Goal: Information Seeking & Learning: Learn about a topic

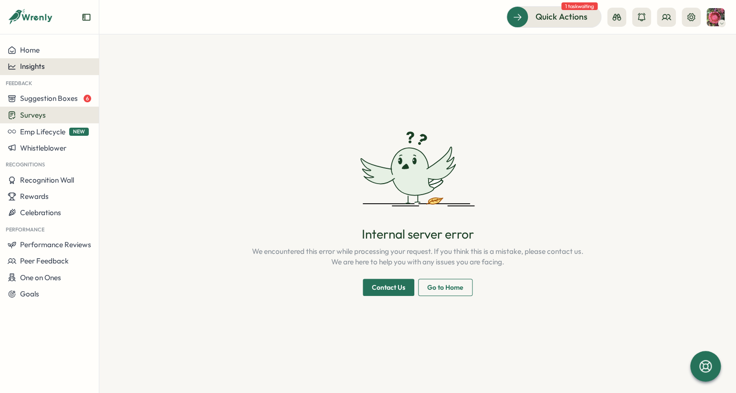
click at [34, 62] on span "Insights" at bounding box center [32, 66] width 25 height 9
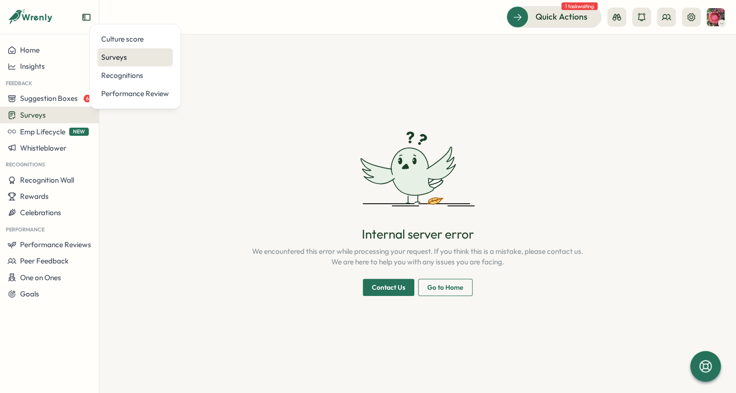
click at [107, 63] on div "Surveys" at bounding box center [134, 57] width 75 height 18
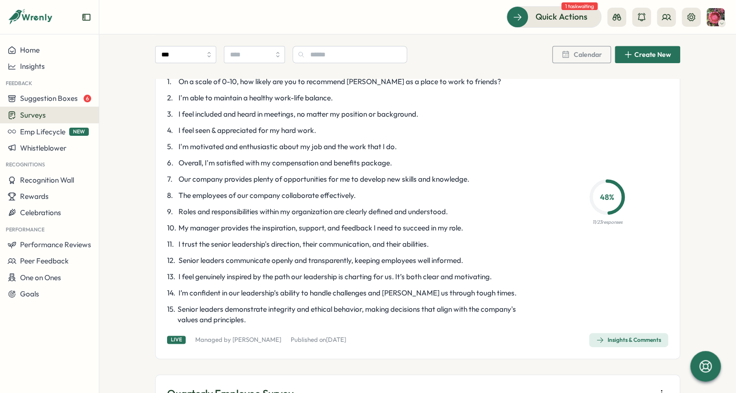
scroll to position [496, 0]
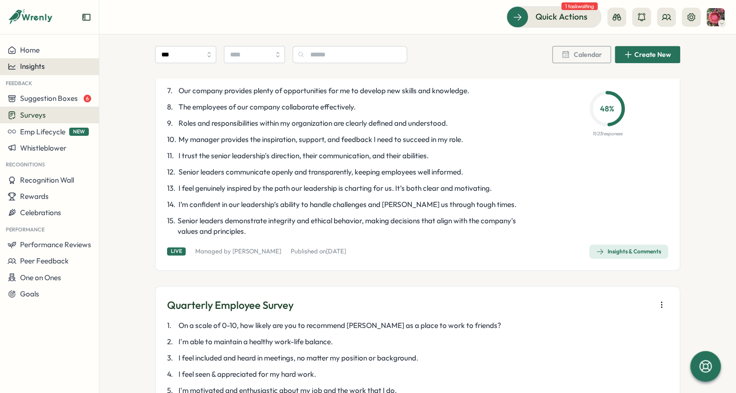
click at [75, 64] on div "Insights" at bounding box center [50, 66] width 84 height 9
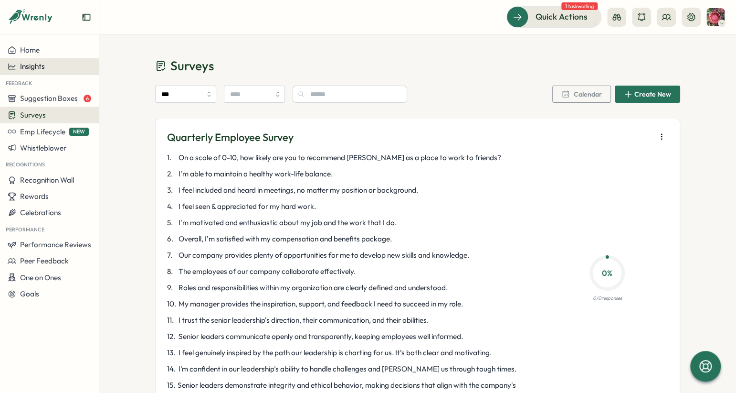
click at [48, 64] on div "Insights" at bounding box center [50, 66] width 84 height 9
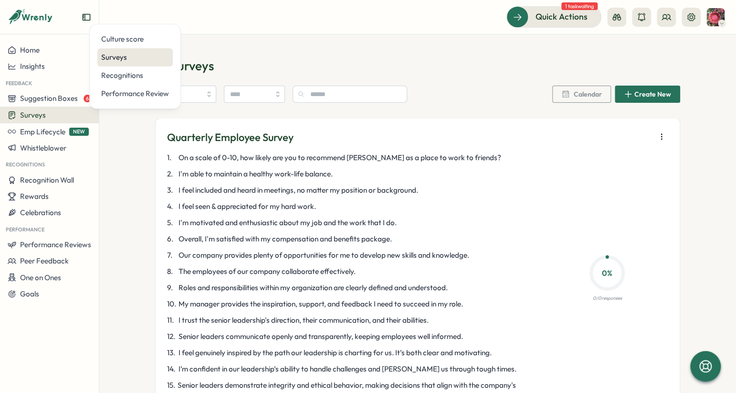
click at [121, 62] on div "Surveys" at bounding box center [135, 57] width 68 height 11
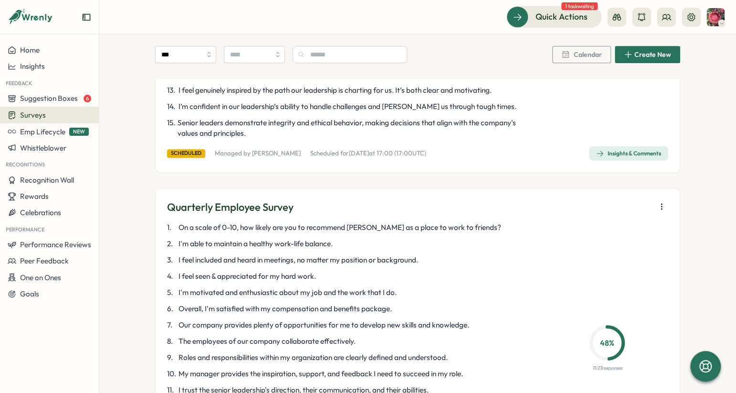
scroll to position [382, 0]
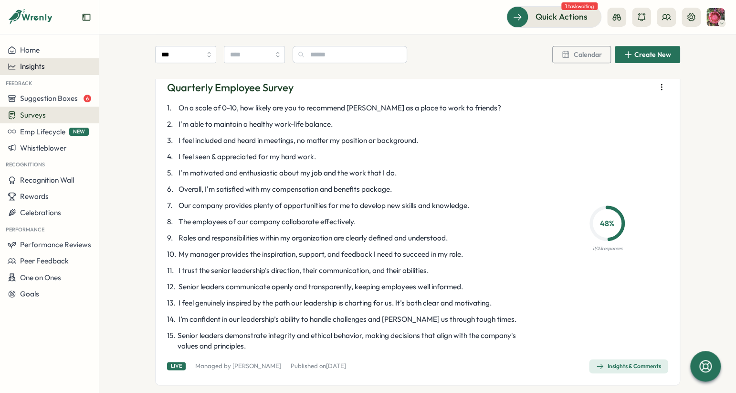
click at [65, 60] on button "Insights" at bounding box center [49, 66] width 99 height 16
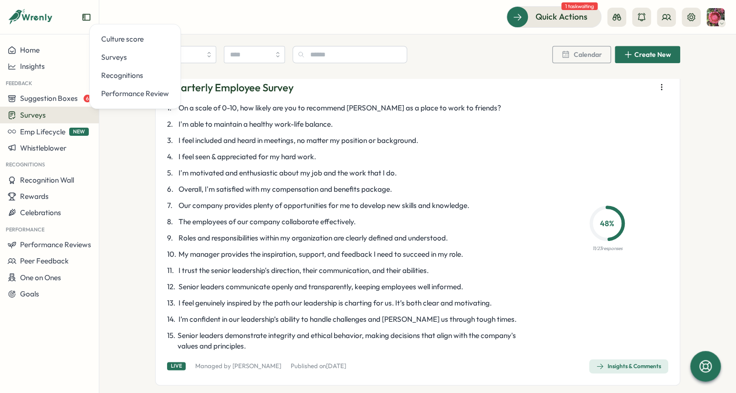
click at [96, 58] on div "Culture score Surveys Recognitions Performance Review" at bounding box center [135, 66] width 92 height 85
click at [109, 57] on div "Surveys" at bounding box center [135, 57] width 68 height 11
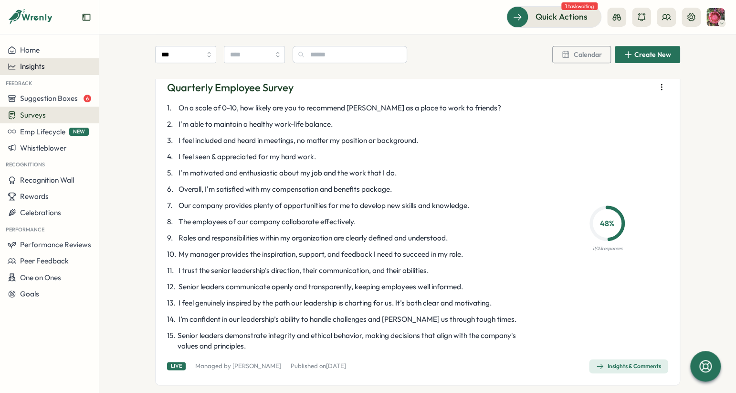
click at [64, 67] on div "Insights" at bounding box center [50, 66] width 84 height 9
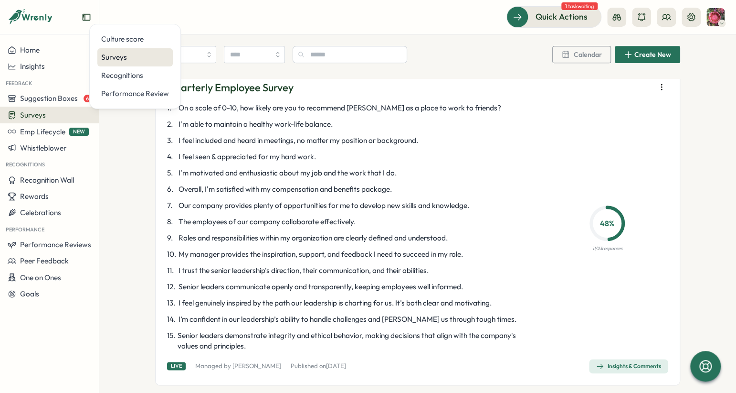
click at [106, 60] on div "Surveys" at bounding box center [135, 57] width 68 height 11
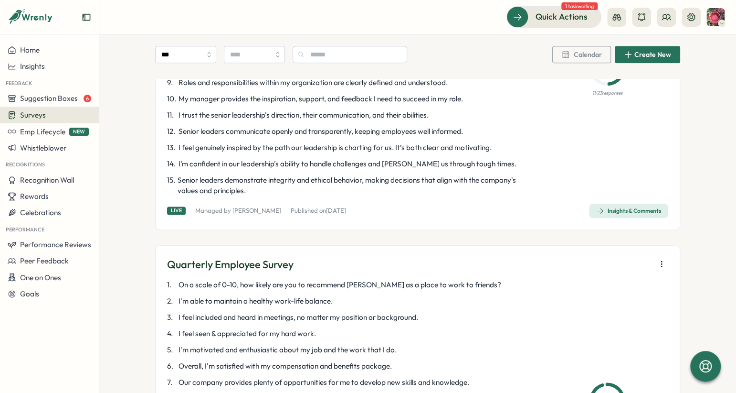
scroll to position [540, 0]
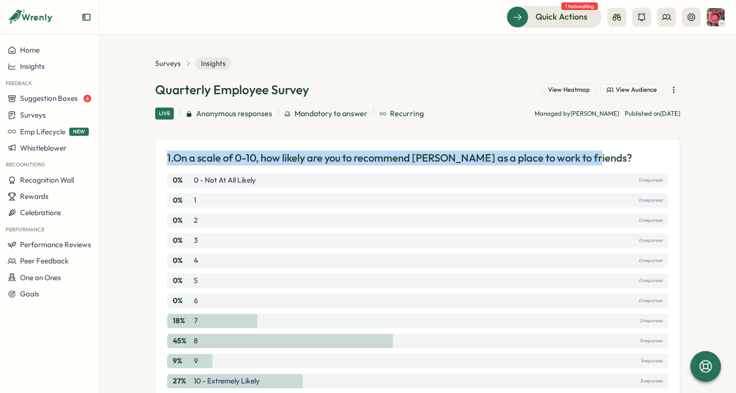
drag, startPoint x: 166, startPoint y: 159, endPoint x: 603, endPoint y: 158, distance: 437.0
click at [603, 158] on div "1. On a scale of 0-10, how likely are you to recommend WildAid as a place to wo…" at bounding box center [417, 157] width 501 height 15
copy p "1. On a scale of 0-10, how likely are you to recommend WildAid as a place to wo…"
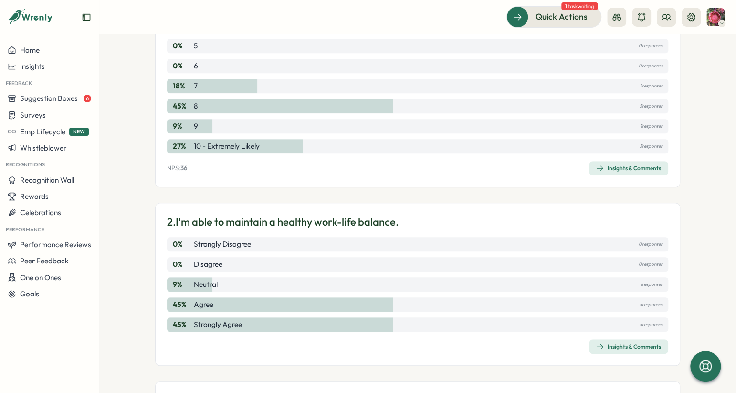
scroll to position [282, 0]
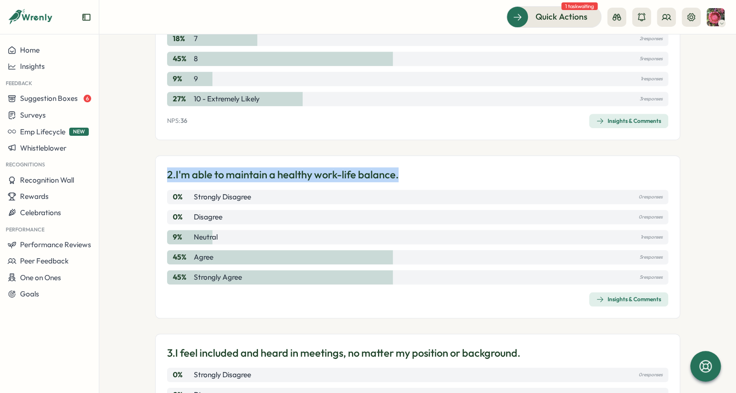
drag, startPoint x: 406, startPoint y: 179, endPoint x: 151, endPoint y: 178, distance: 255.5
click at [151, 178] on section "Surveys Insights Quarterly Employee Survey View Heatmap View Audience Live Anon…" at bounding box center [417, 213] width 637 height 358
copy p "2. I'm able to maintain a healthy work-life balance."
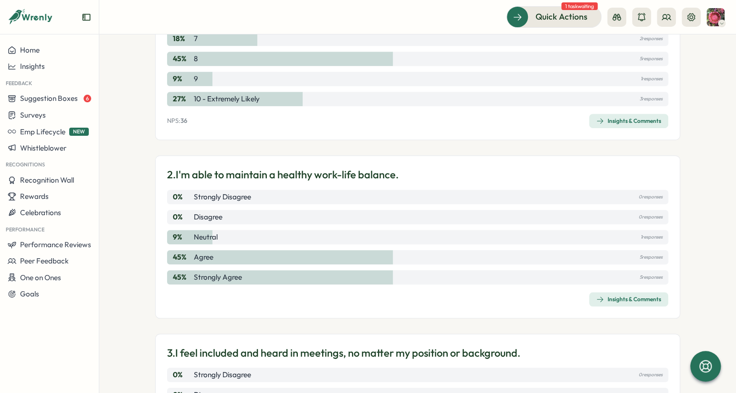
click at [313, 312] on div "2. I'm able to maintain a healthy work-life balance. 0 % Strongly Disagree 0 re…" at bounding box center [417, 236] width 525 height 163
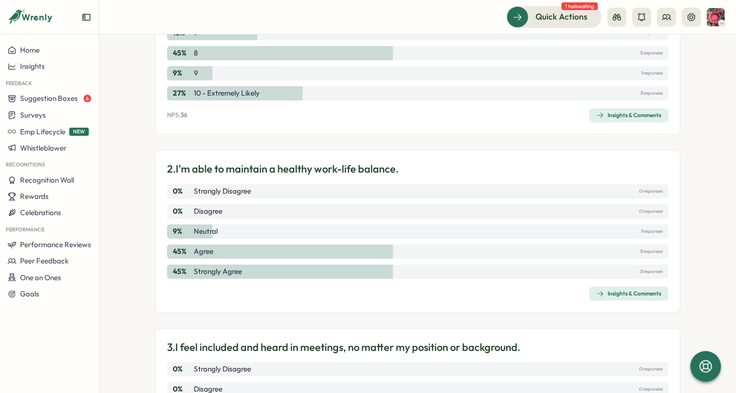
scroll to position [0, 0]
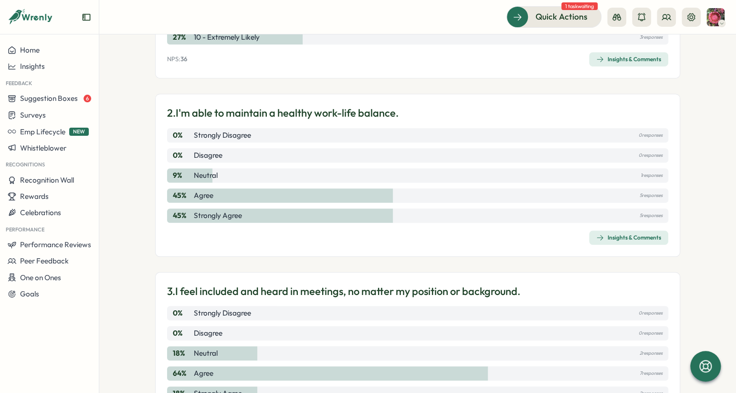
scroll to position [344, 0]
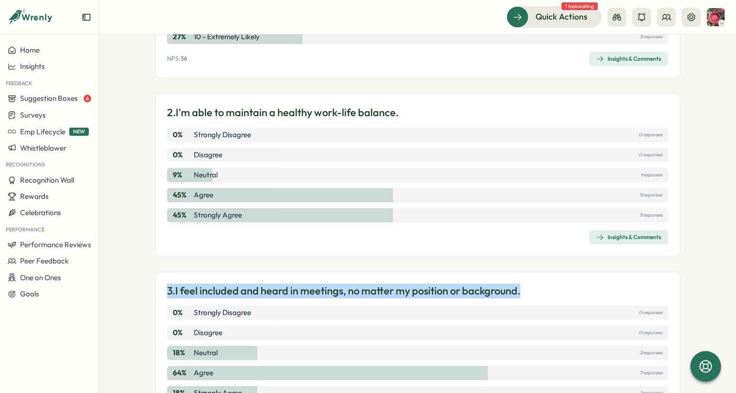
drag, startPoint x: 534, startPoint y: 288, endPoint x: 158, endPoint y: 293, distance: 376.3
click at [158, 293] on div "3. I feel included and heard in meetings, no matter my position or background. …" at bounding box center [417, 352] width 525 height 163
copy p "3. I feel included and heard in meetings, no matter my position or background."
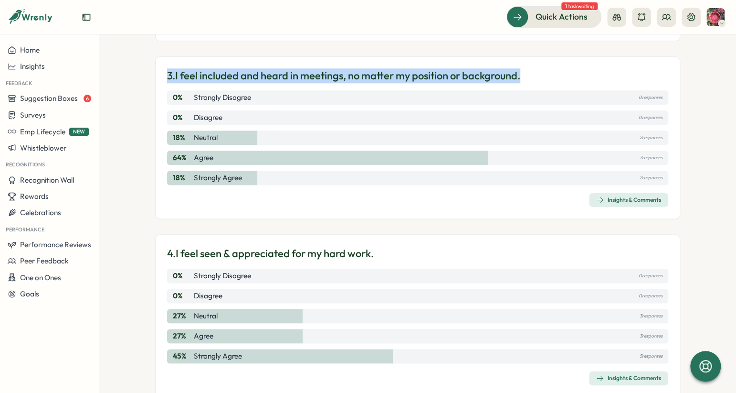
scroll to position [560, 0]
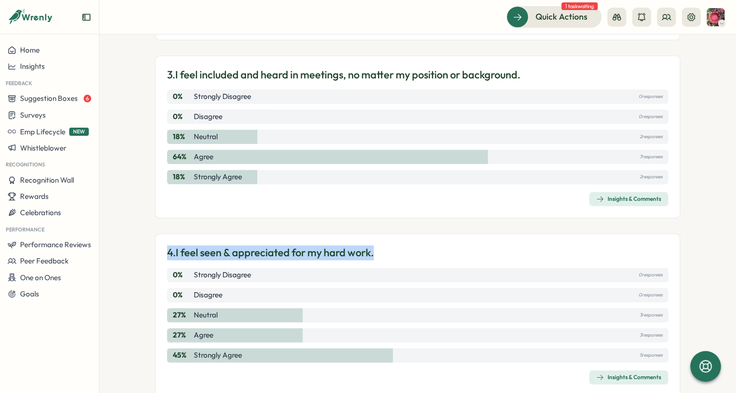
drag, startPoint x: 386, startPoint y: 255, endPoint x: 167, endPoint y: 252, distance: 218.7
click at [167, 252] on div "4. I feel seen & appreciated for my hard work." at bounding box center [417, 252] width 501 height 15
copy p "4. I feel seen & appreciated for my hard work."
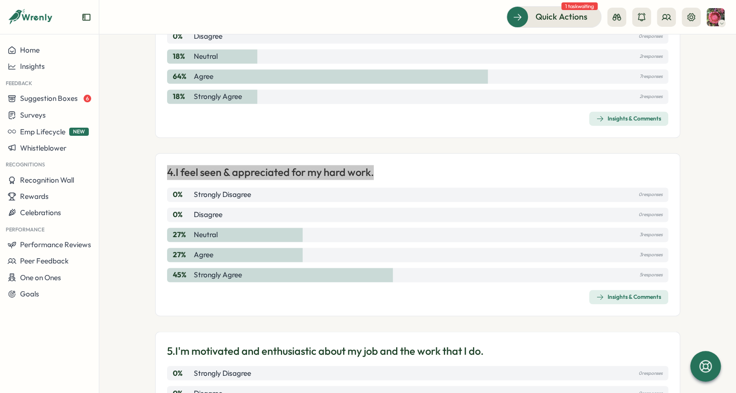
scroll to position [645, 0]
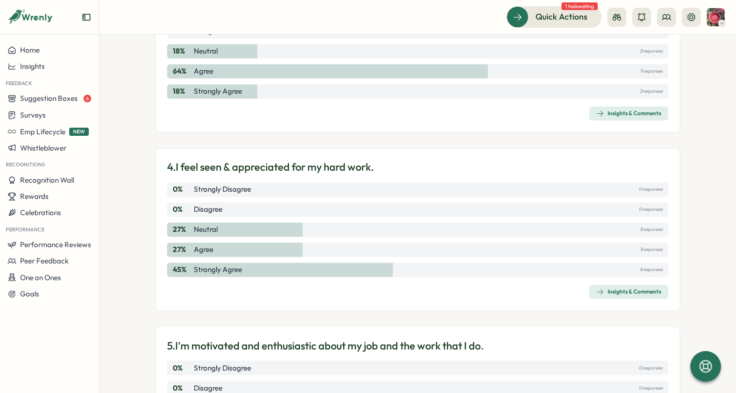
click at [472, 304] on div "4. I feel seen & appreciated for my hard work. 0 % Strongly Disagree 0 response…" at bounding box center [417, 229] width 525 height 163
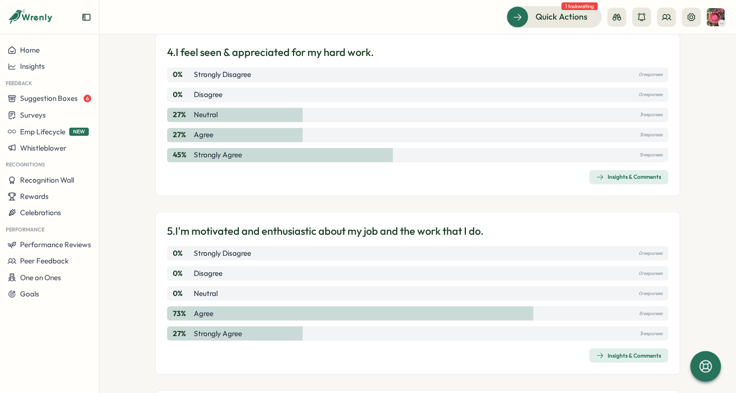
scroll to position [760, 0]
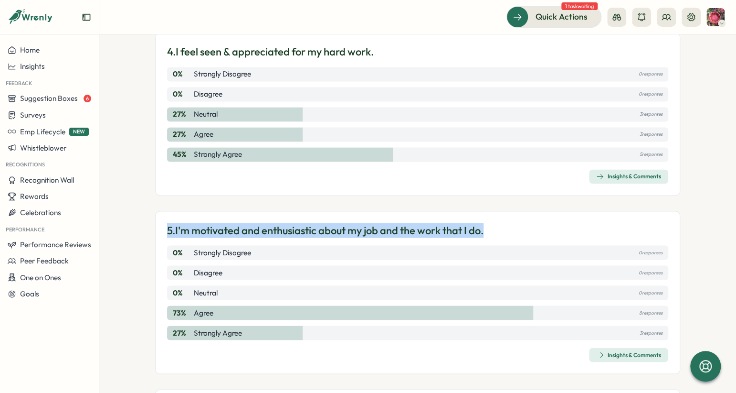
drag, startPoint x: 510, startPoint y: 233, endPoint x: 137, endPoint y: 231, distance: 372.5
click at [137, 231] on section "Surveys Insights Quarterly Employee Survey View Heatmap View Audience Live Anon…" at bounding box center [417, 213] width 637 height 358
copy p "5. I'm motivated and enthusiastic about my job and the work that I do."
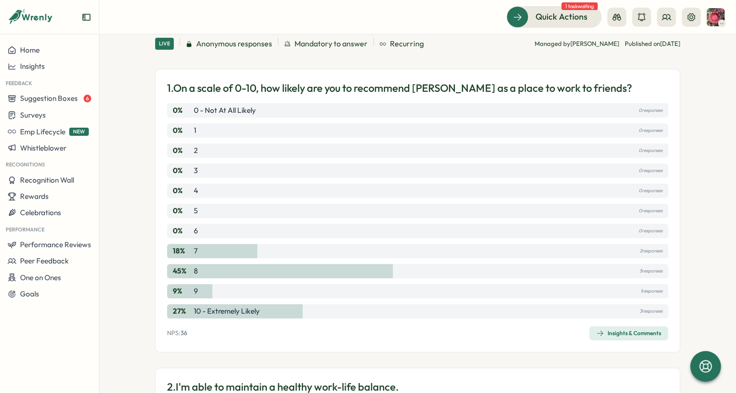
scroll to position [73, 0]
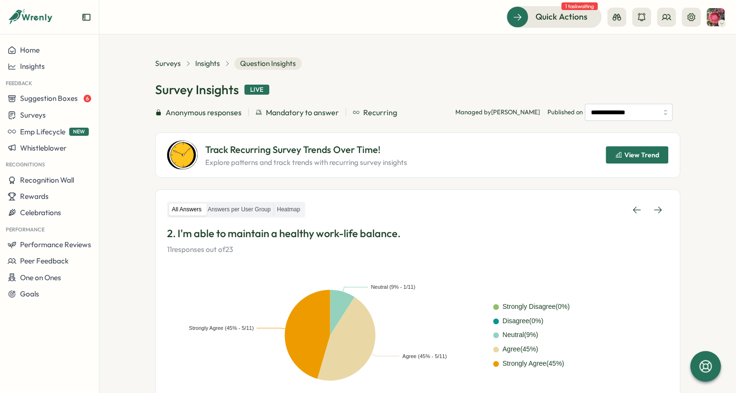
click at [610, 150] on button "View Trend" at bounding box center [637, 154] width 63 height 17
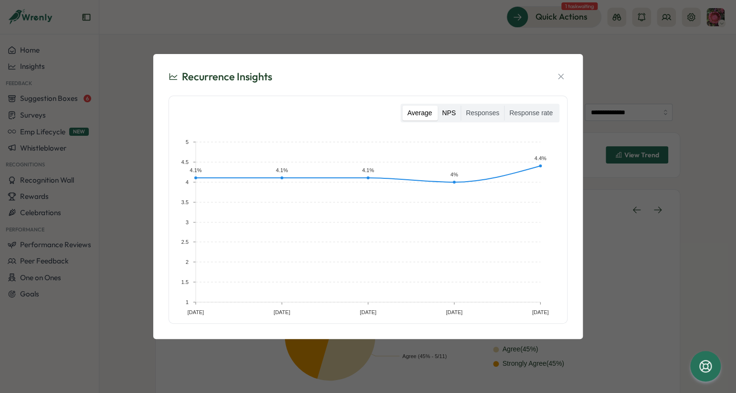
click at [440, 115] on label "NPS" at bounding box center [448, 113] width 23 height 15
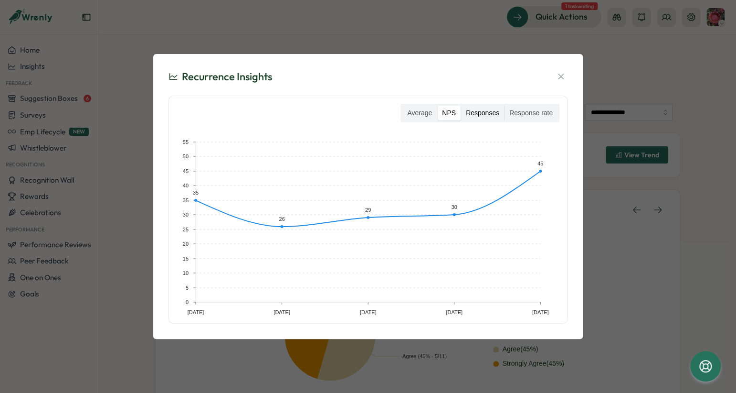
click at [492, 111] on label "Responses" at bounding box center [482, 113] width 43 height 15
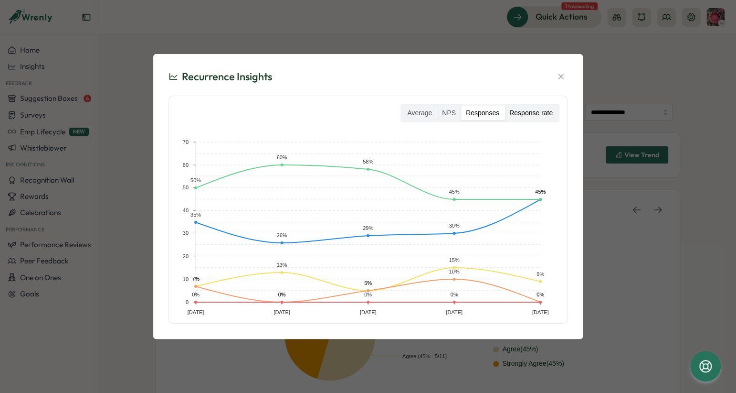
click at [524, 116] on label "Response rate" at bounding box center [531, 113] width 53 height 15
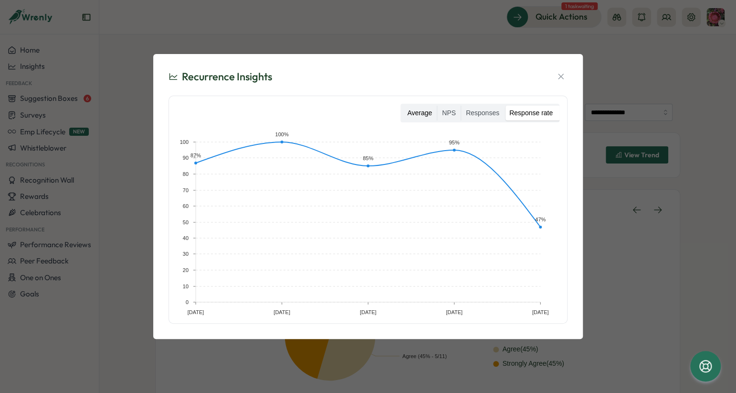
click at [403, 111] on label "Average" at bounding box center [420, 113] width 34 height 15
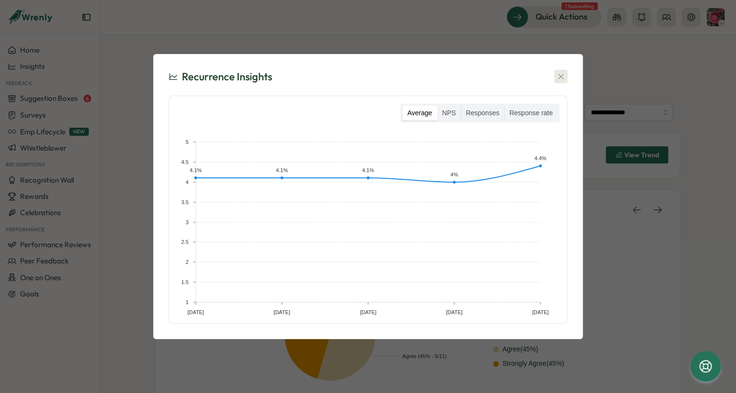
click at [567, 78] on button "button" at bounding box center [560, 76] width 13 height 13
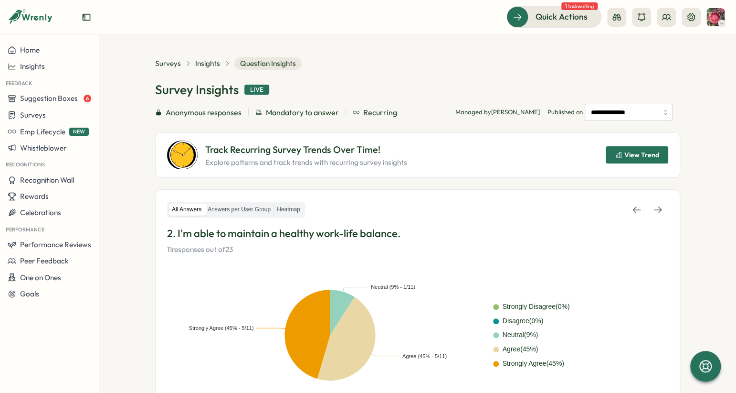
click at [625, 158] on span "View Trend" at bounding box center [642, 154] width 35 height 7
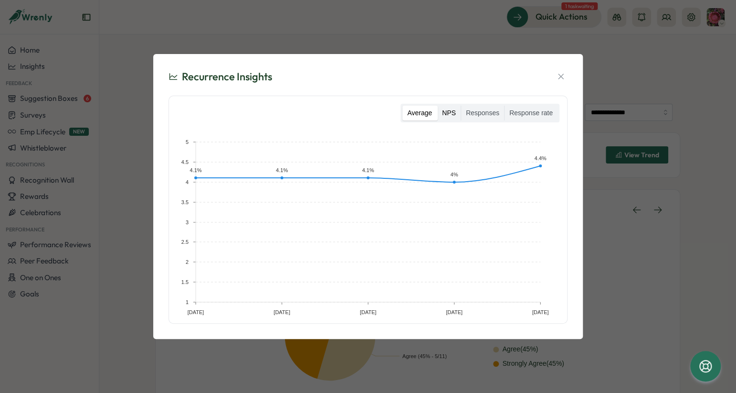
click at [439, 115] on label "NPS" at bounding box center [448, 113] width 23 height 15
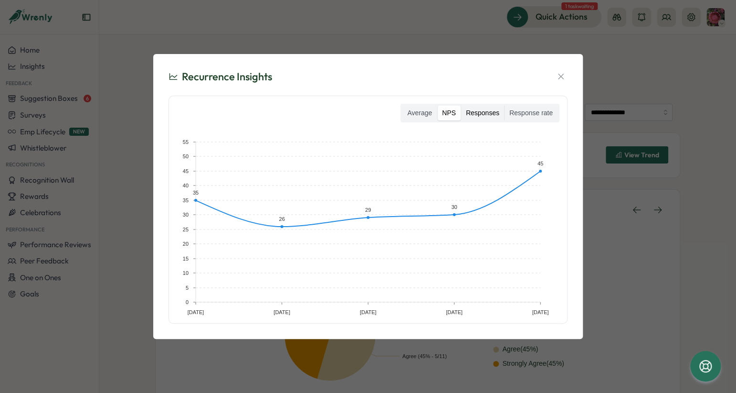
click at [481, 117] on label "Responses" at bounding box center [482, 113] width 43 height 15
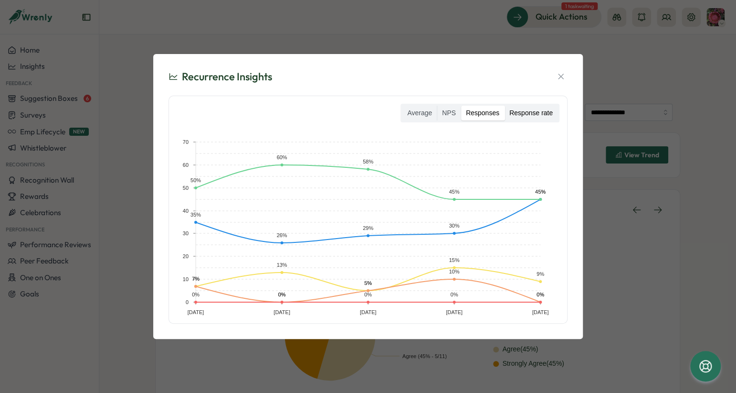
click at [525, 115] on label "Response rate" at bounding box center [531, 113] width 53 height 15
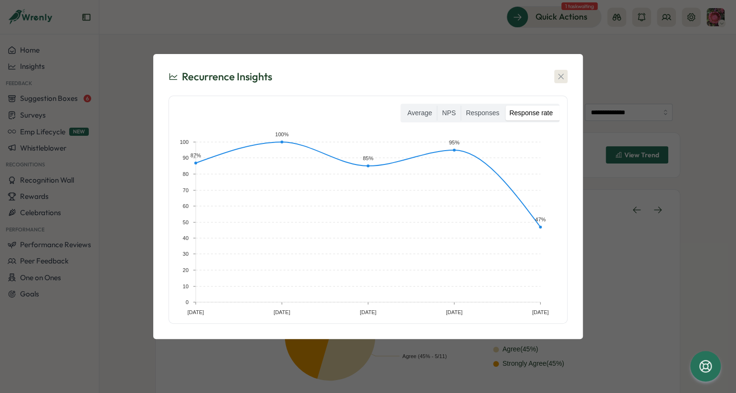
click at [566, 78] on button "button" at bounding box center [560, 76] width 13 height 13
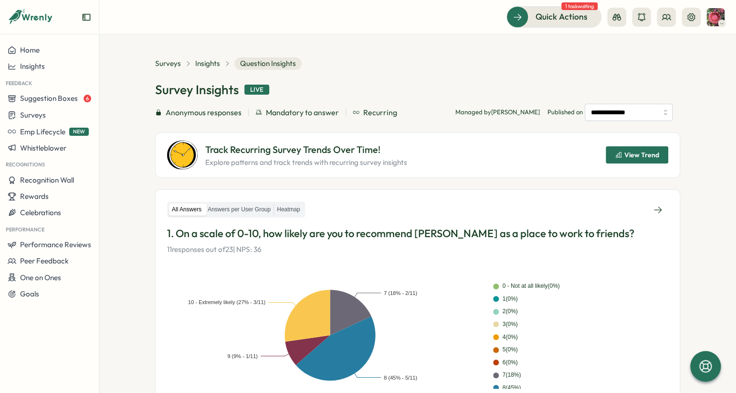
click at [626, 157] on span "View Trend" at bounding box center [642, 154] width 35 height 7
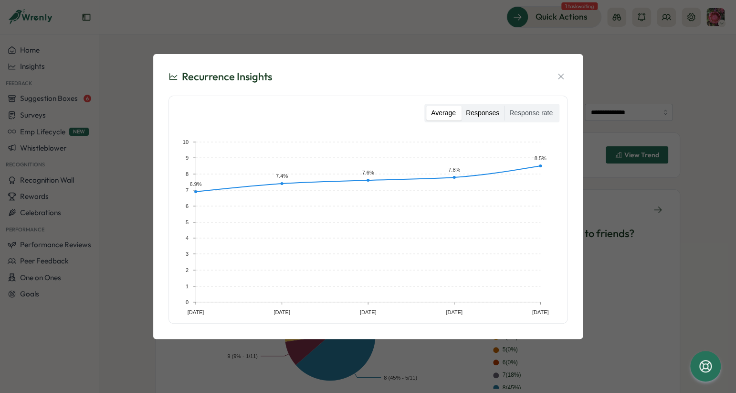
click at [469, 117] on label "Responses" at bounding box center [482, 113] width 43 height 15
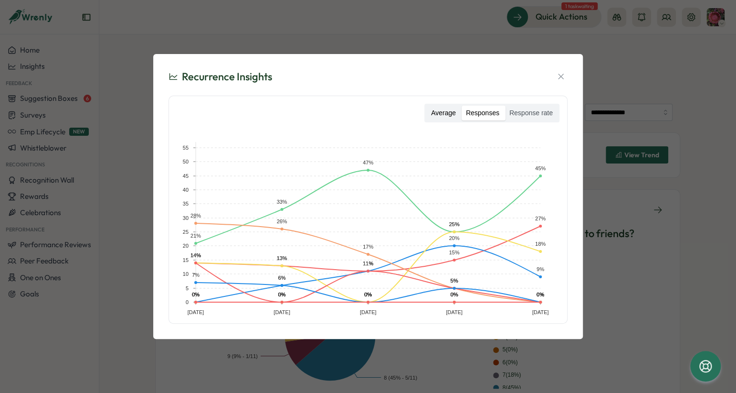
click at [438, 115] on label "Average" at bounding box center [443, 113] width 34 height 15
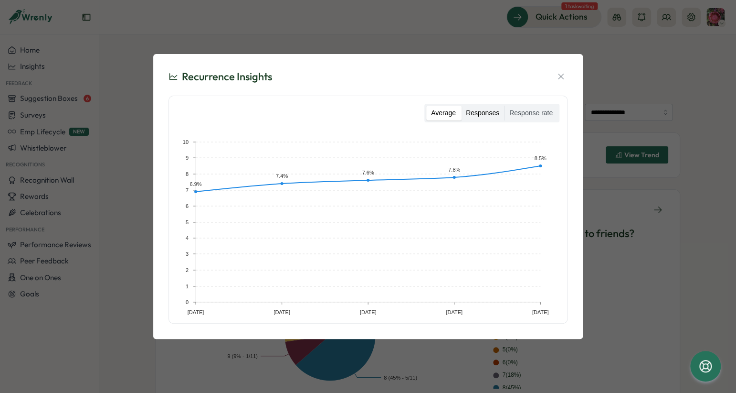
click at [467, 117] on label "Responses" at bounding box center [482, 113] width 43 height 15
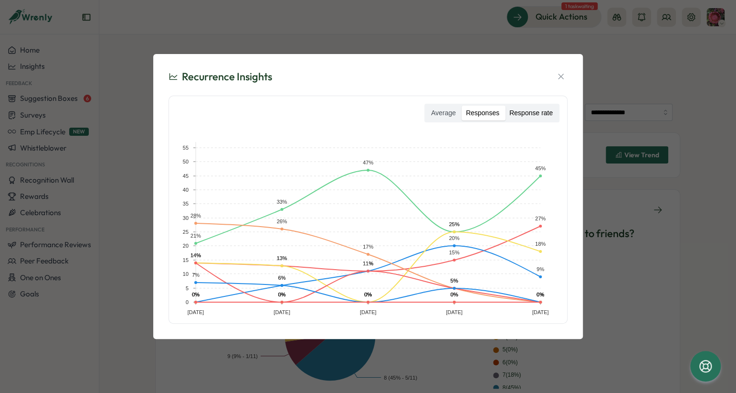
click at [529, 116] on label "Response rate" at bounding box center [531, 113] width 53 height 15
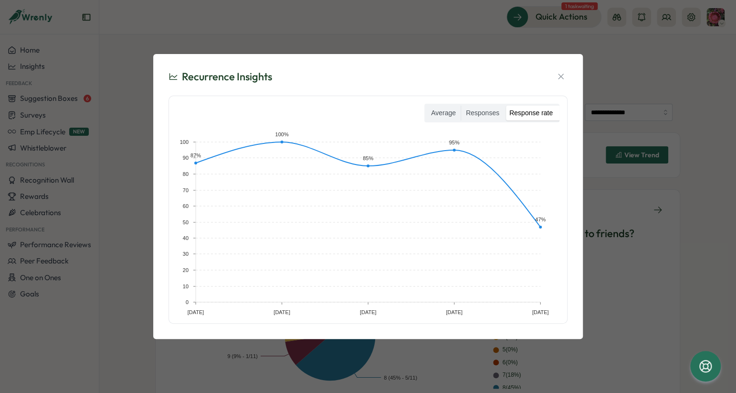
click at [466, 124] on span "Average Responses Response rate" at bounding box center [492, 117] width 135 height 27
click at [469, 111] on label "Responses" at bounding box center [482, 113] width 43 height 15
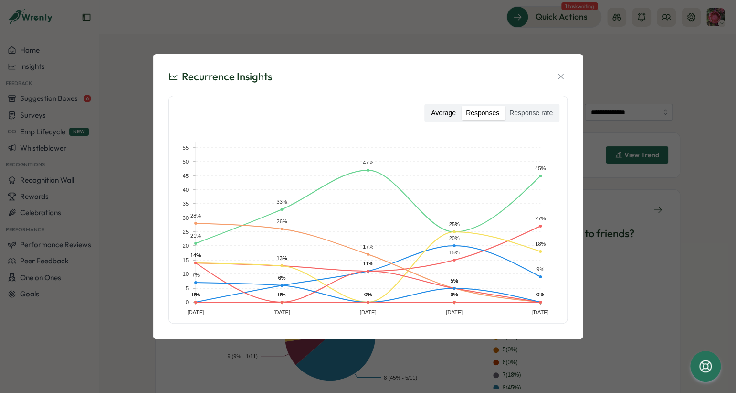
click at [446, 113] on label "Average" at bounding box center [443, 113] width 34 height 15
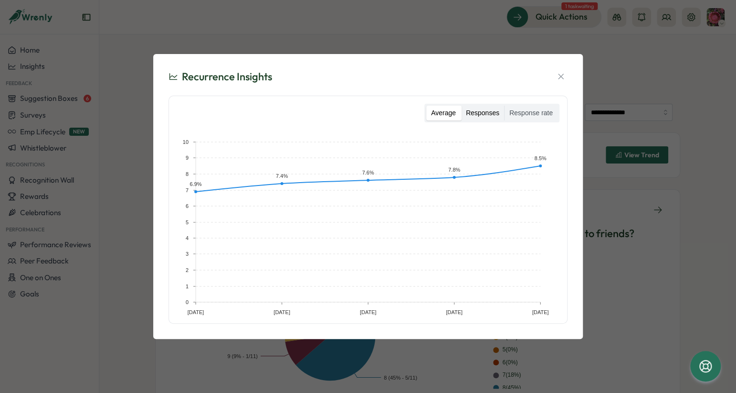
click at [474, 115] on label "Responses" at bounding box center [482, 113] width 43 height 15
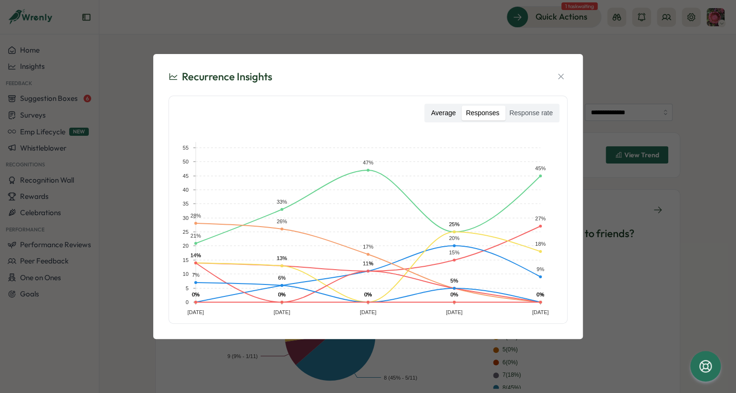
click at [436, 112] on label "Average" at bounding box center [443, 113] width 34 height 15
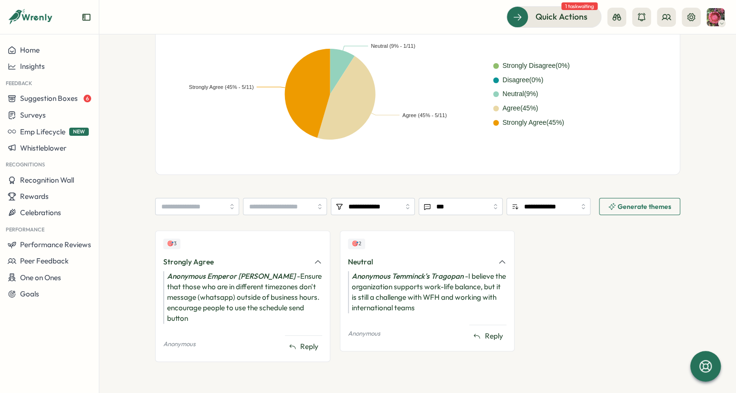
scroll to position [241, 0]
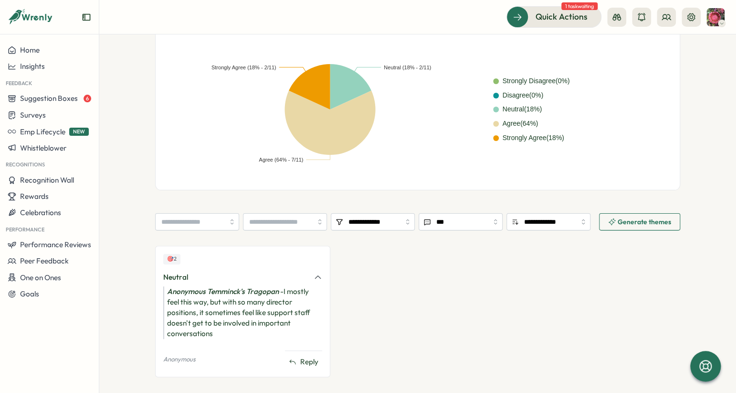
scroll to position [170, 0]
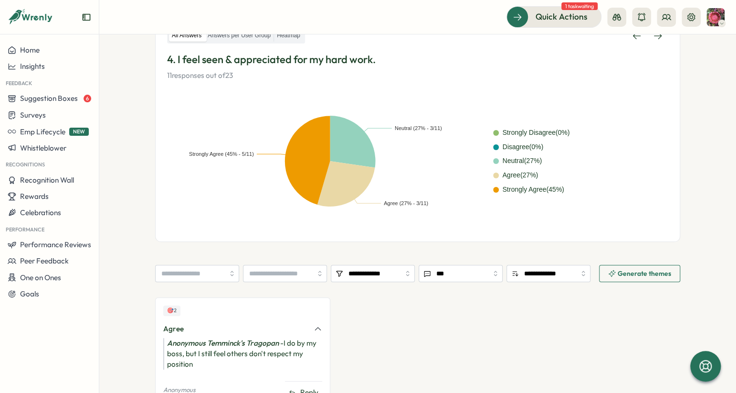
scroll to position [216, 0]
